Goal: Navigation & Orientation: Find specific page/section

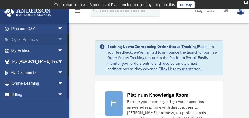
scroll to position [47, 0]
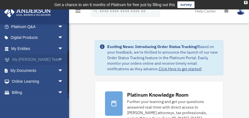
click at [58, 60] on span "arrow_drop_down" at bounding box center [63, 59] width 11 height 11
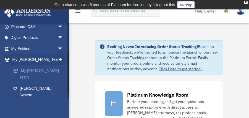
click at [48, 70] on link "My [PERSON_NAME] Team" at bounding box center [40, 74] width 64 height 18
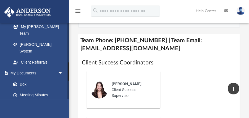
scroll to position [158, 0]
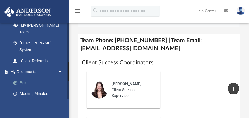
click at [26, 77] on link "Box" at bounding box center [40, 82] width 64 height 11
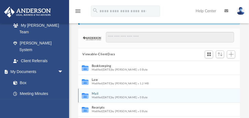
scroll to position [47, 0]
